Goal: Check status: Check status

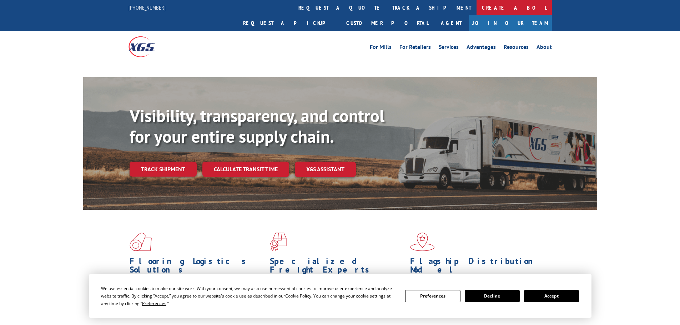
click at [477, 9] on link "Create a BOL" at bounding box center [514, 7] width 75 height 15
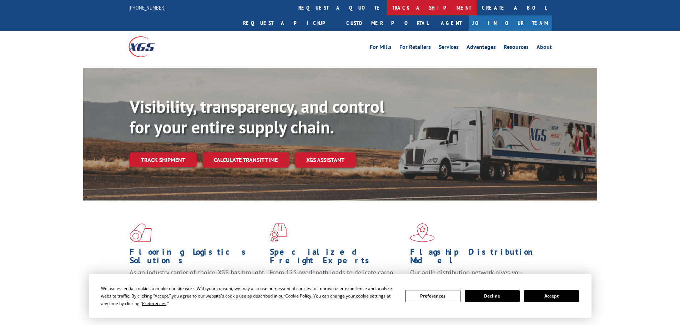
click at [387, 9] on link "track a shipment" at bounding box center [432, 7] width 90 height 15
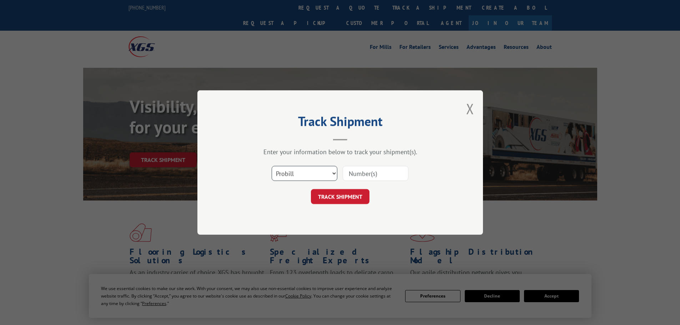
click at [303, 173] on select "Select category... Probill BOL PO" at bounding box center [305, 173] width 66 height 15
select select "bol"
click at [272, 166] on select "Select category... Probill BOL PO" at bounding box center [305, 173] width 66 height 15
click at [361, 175] on input at bounding box center [376, 173] width 66 height 15
type input "6010795"
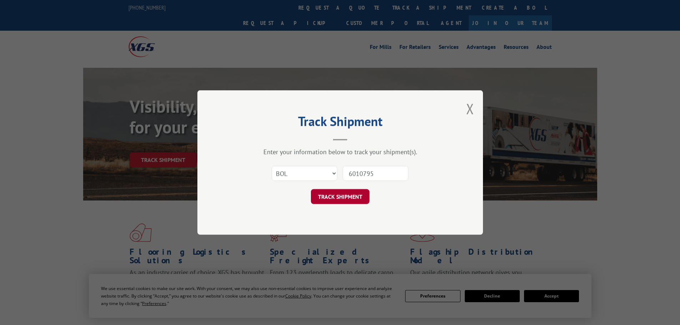
click at [341, 193] on button "TRACK SHIPMENT" at bounding box center [340, 196] width 59 height 15
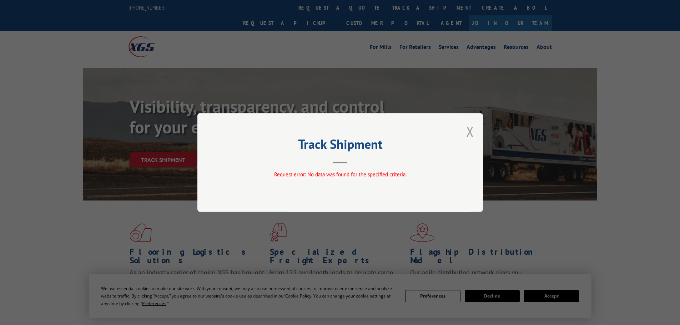
click at [467, 130] on button "Close modal" at bounding box center [470, 131] width 8 height 19
